Goal: Task Accomplishment & Management: Manage account settings

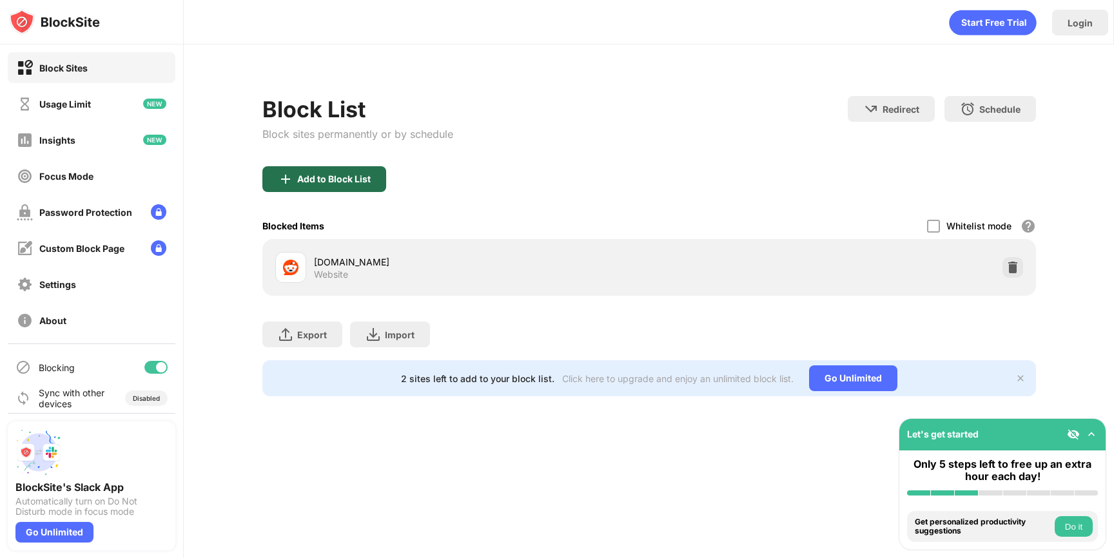
click at [354, 174] on div "Add to Block List" at bounding box center [333, 179] width 73 height 10
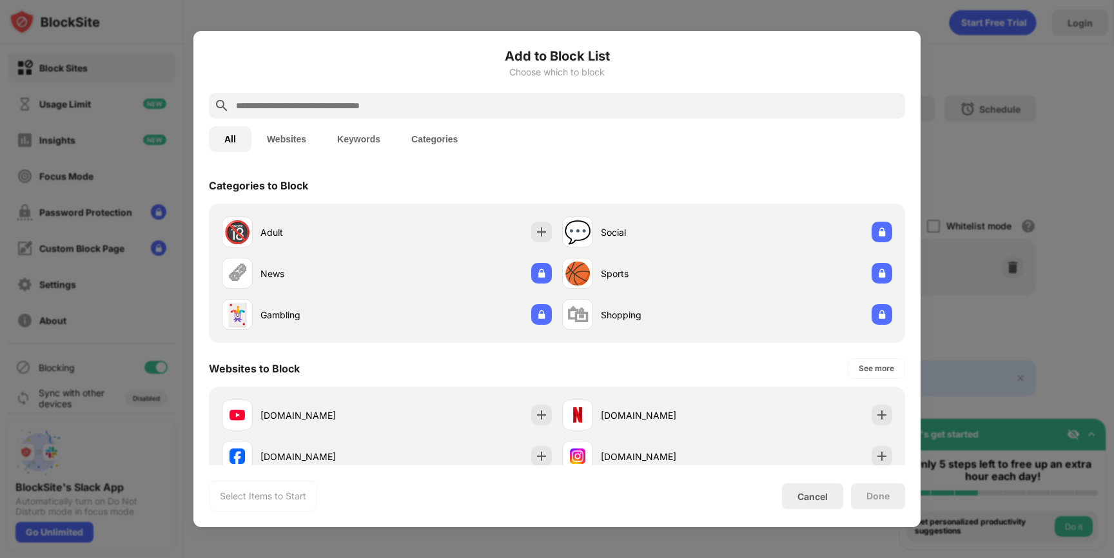
click at [363, 114] on div at bounding box center [557, 106] width 696 height 26
click at [342, 103] on input "text" at bounding box center [567, 105] width 665 height 15
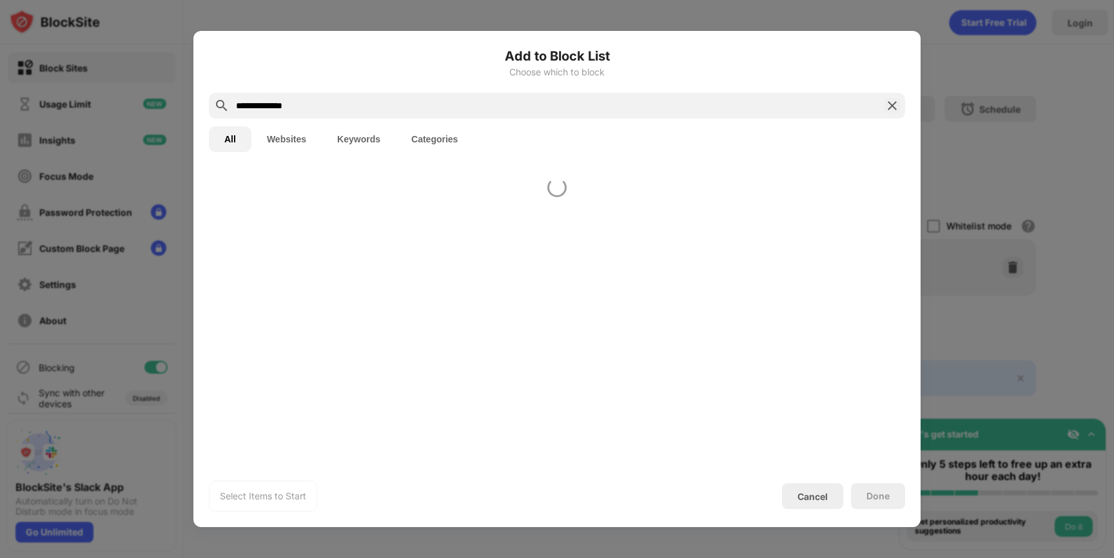
type input "**********"
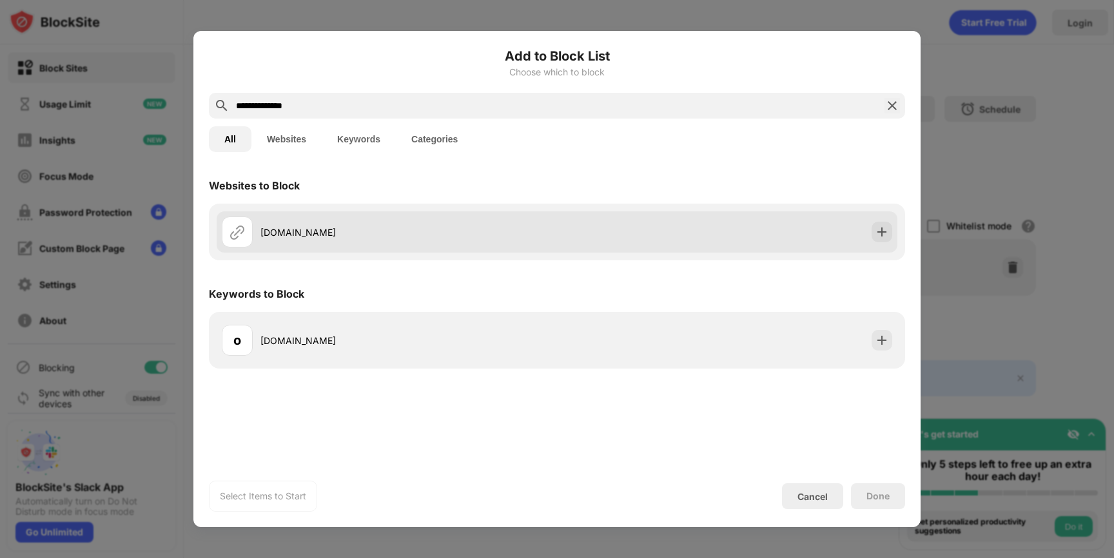
click at [351, 236] on div "[DOMAIN_NAME]" at bounding box center [408, 233] width 296 height 14
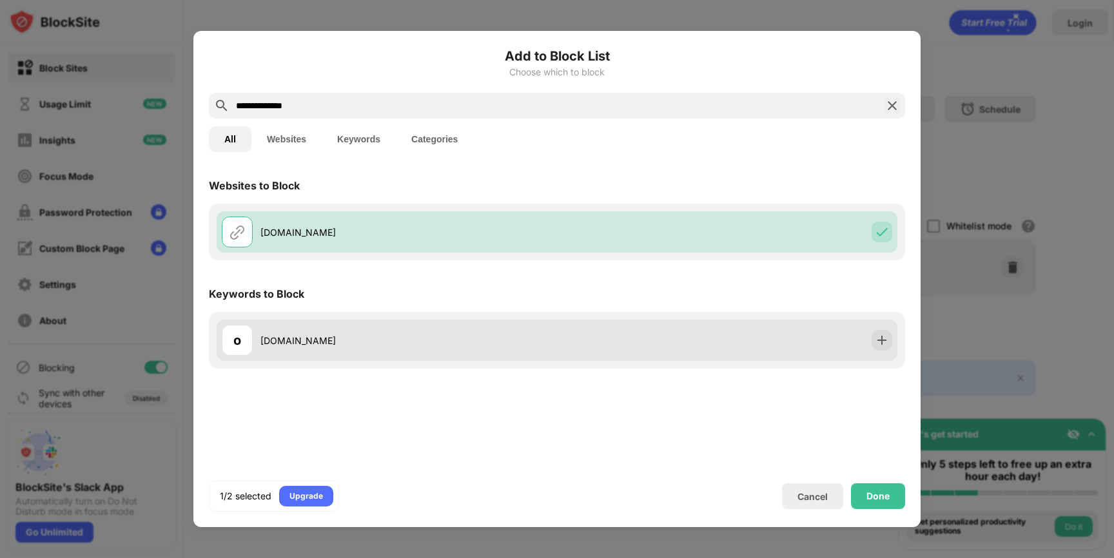
click at [822, 351] on div "o [DOMAIN_NAME]" at bounding box center [557, 340] width 680 height 41
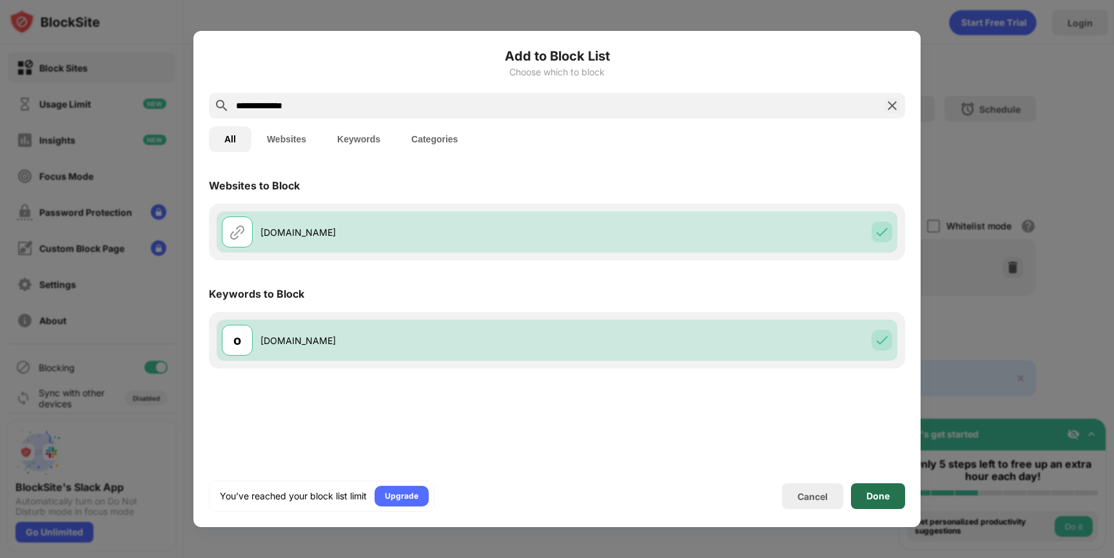
click at [889, 497] on div "Done" at bounding box center [877, 496] width 23 height 10
